Goal: Task Accomplishment & Management: Use online tool/utility

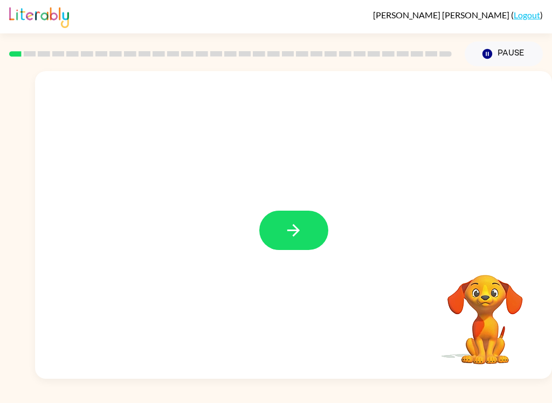
click at [296, 232] on icon "button" at bounding box center [293, 230] width 19 height 19
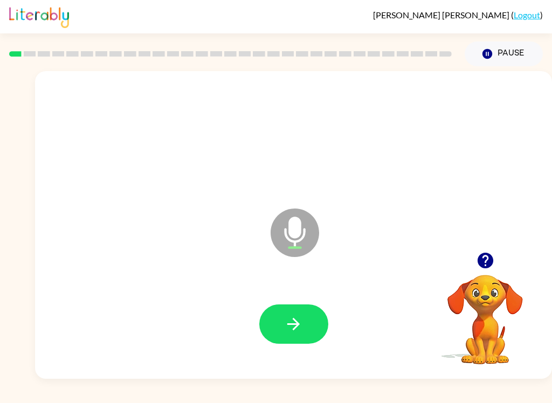
click at [314, 318] on button "button" at bounding box center [293, 324] width 69 height 39
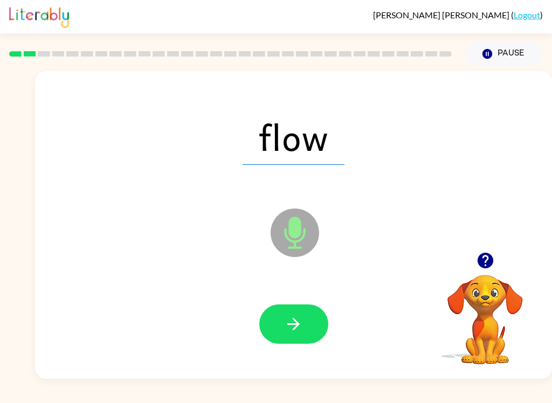
click at [299, 331] on icon "button" at bounding box center [293, 324] width 19 height 19
click at [310, 326] on button "button" at bounding box center [293, 324] width 69 height 39
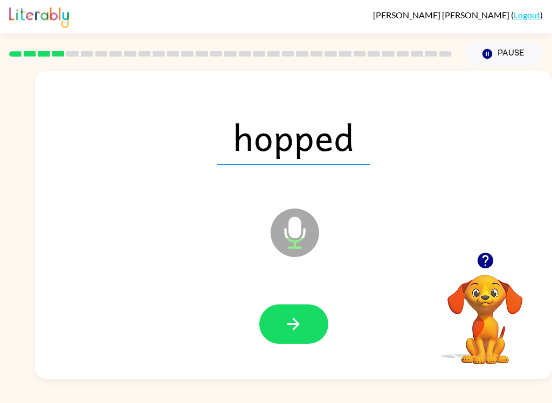
click at [309, 333] on button "button" at bounding box center [293, 324] width 69 height 39
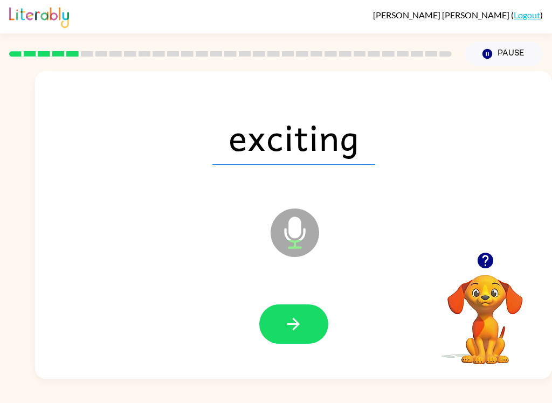
click at [307, 339] on button "button" at bounding box center [293, 324] width 69 height 39
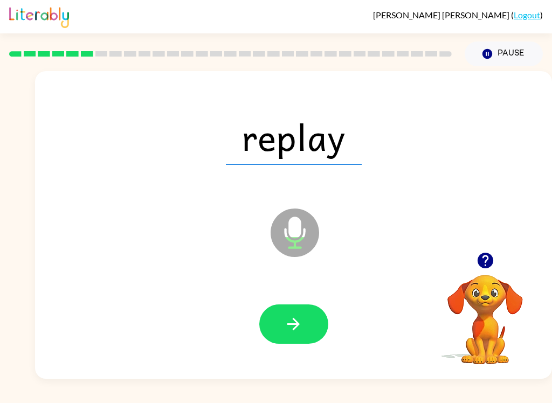
click at [326, 334] on button "button" at bounding box center [293, 324] width 69 height 39
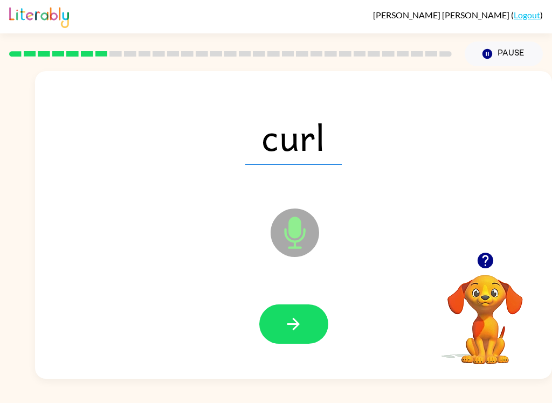
click at [306, 342] on button "button" at bounding box center [293, 324] width 69 height 39
click at [313, 341] on button "button" at bounding box center [293, 324] width 69 height 39
click at [310, 343] on button "button" at bounding box center [293, 324] width 69 height 39
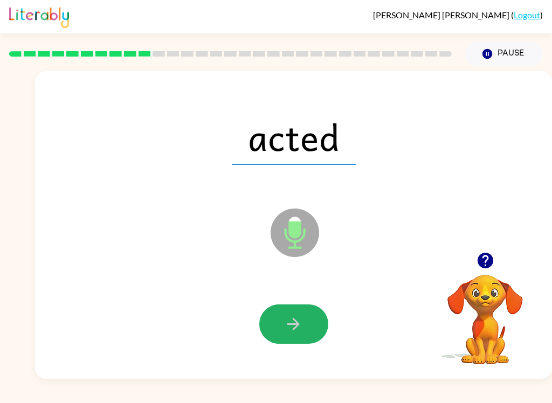
click at [301, 313] on button "button" at bounding box center [293, 324] width 69 height 39
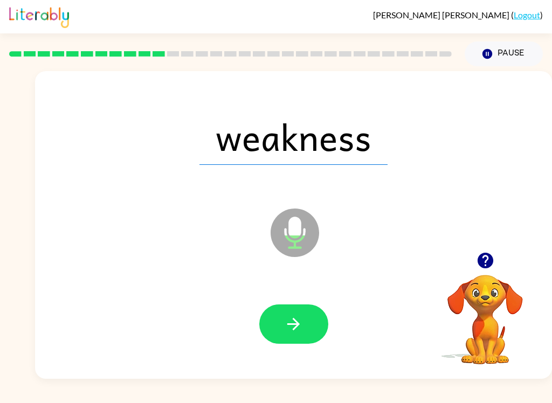
click at [307, 328] on button "button" at bounding box center [293, 324] width 69 height 39
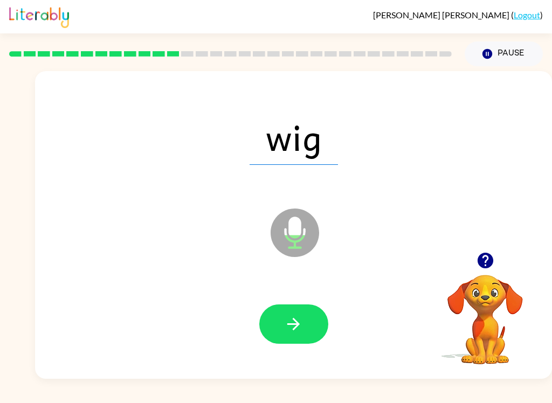
click at [305, 326] on button "button" at bounding box center [293, 324] width 69 height 39
click at [315, 341] on button "button" at bounding box center [293, 324] width 69 height 39
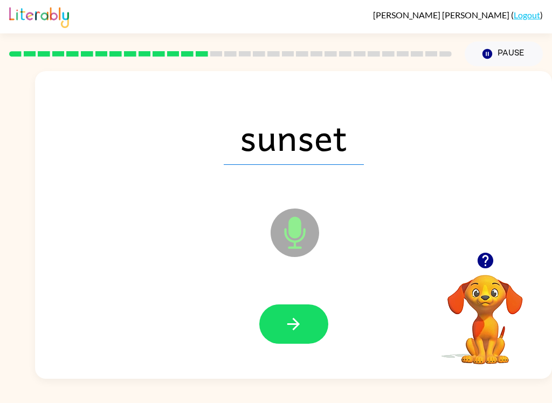
click at [297, 335] on button "button" at bounding box center [293, 324] width 69 height 39
click at [307, 316] on button "button" at bounding box center [293, 324] width 69 height 39
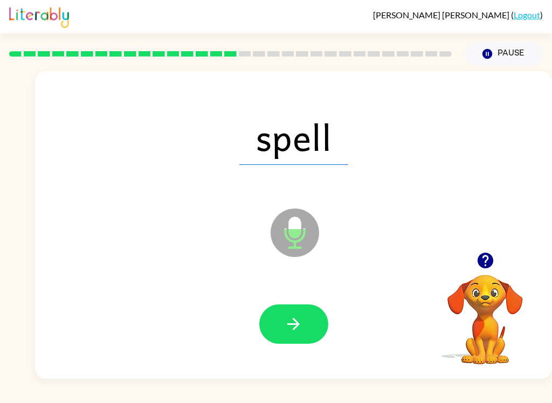
click at [306, 316] on button "button" at bounding box center [293, 324] width 69 height 39
click at [313, 339] on button "button" at bounding box center [293, 324] width 69 height 39
click at [306, 340] on button "button" at bounding box center [293, 324] width 69 height 39
click at [305, 326] on button "button" at bounding box center [293, 324] width 69 height 39
click at [292, 333] on icon "button" at bounding box center [293, 324] width 19 height 19
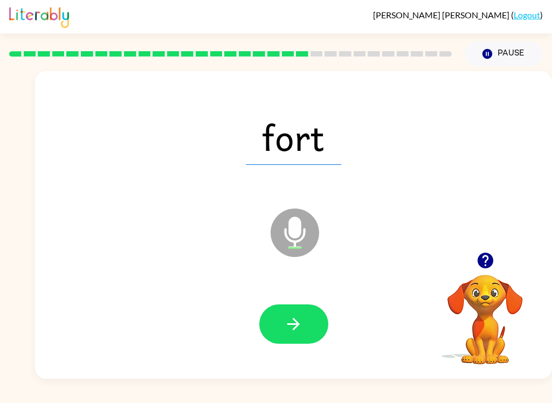
click at [315, 351] on div at bounding box center [294, 324] width 496 height 88
click at [296, 344] on button "button" at bounding box center [293, 324] width 69 height 39
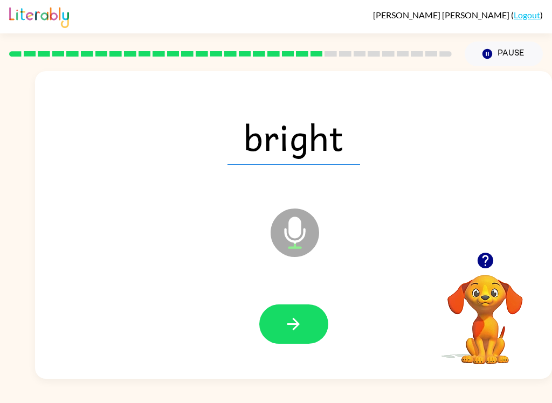
click at [298, 322] on icon "button" at bounding box center [293, 324] width 12 height 12
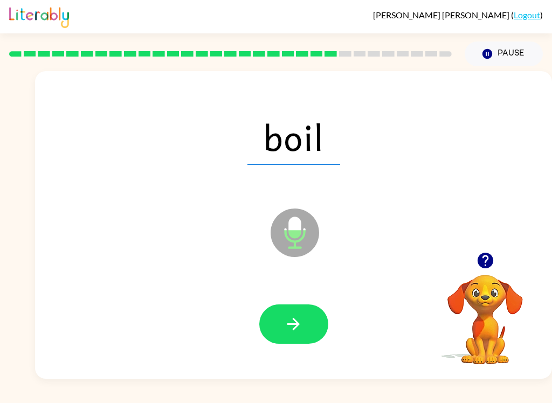
click at [293, 332] on icon "button" at bounding box center [293, 324] width 19 height 19
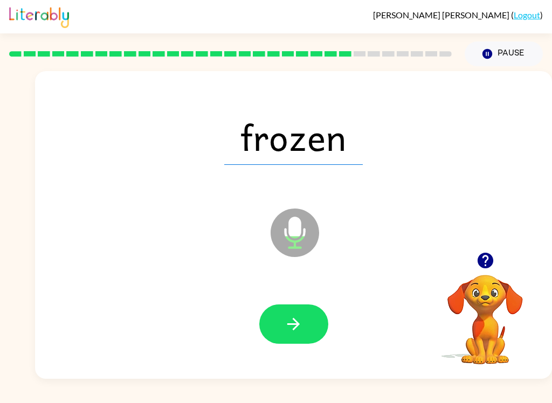
click at [305, 316] on button "button" at bounding box center [293, 324] width 69 height 39
click at [310, 332] on button "button" at bounding box center [293, 324] width 69 height 39
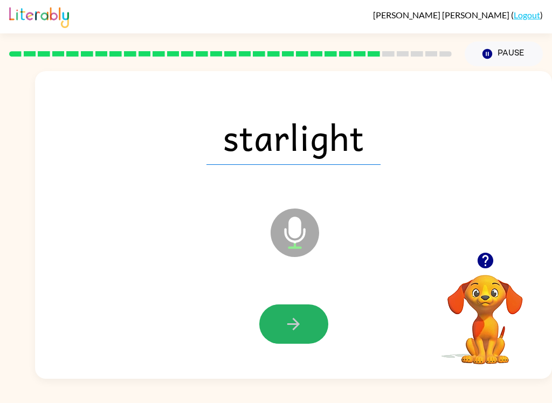
click at [313, 335] on button "button" at bounding box center [293, 324] width 69 height 39
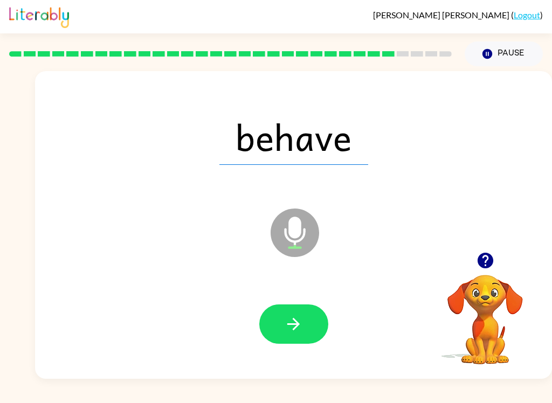
click at [293, 357] on div at bounding box center [294, 324] width 496 height 88
click at [290, 336] on button "button" at bounding box center [293, 324] width 69 height 39
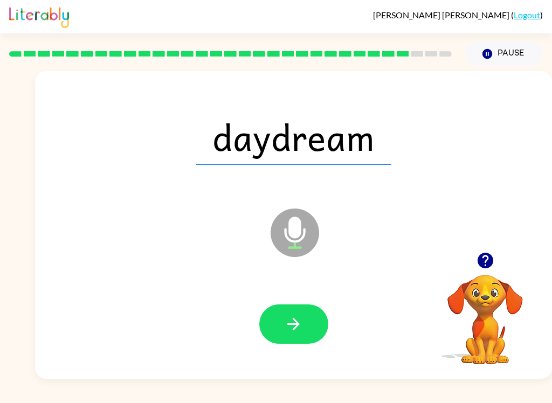
click at [312, 326] on button "button" at bounding box center [293, 324] width 69 height 39
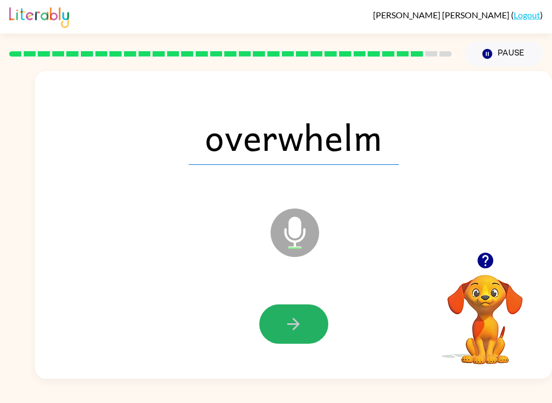
click at [308, 332] on button "button" at bounding box center [293, 324] width 69 height 39
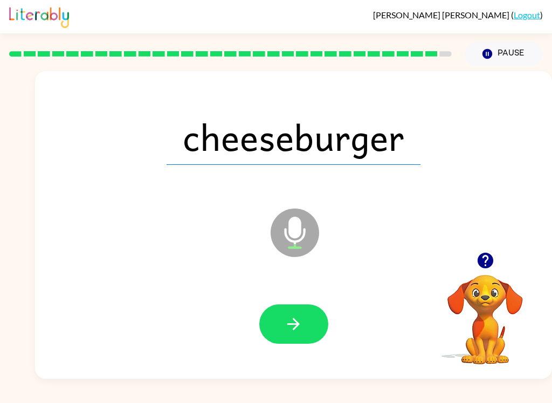
click at [307, 338] on button "button" at bounding box center [293, 324] width 69 height 39
